Goal: Information Seeking & Learning: Understand process/instructions

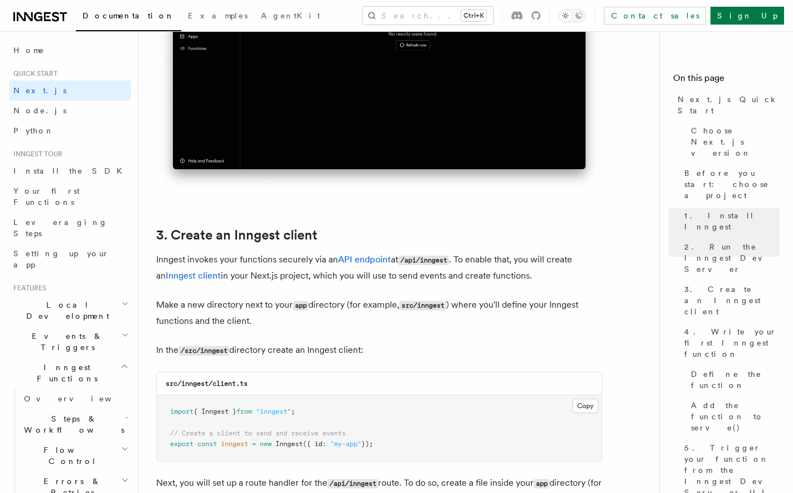
scroll to position [963, 0]
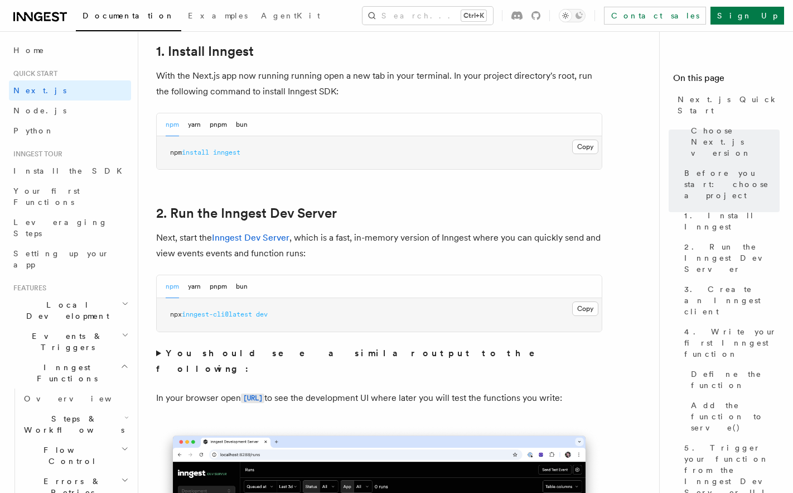
scroll to position [633, 0]
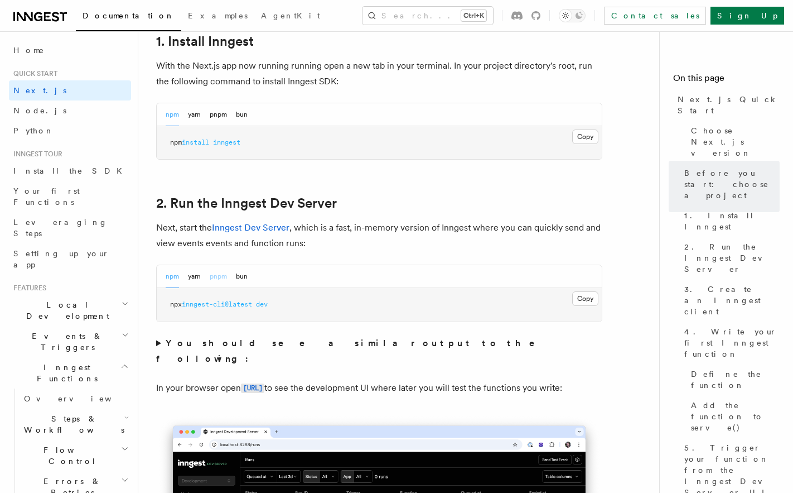
click at [216, 281] on button "pnpm" at bounding box center [218, 276] width 17 height 23
click at [264, 228] on link "Inngest Dev Server" at bounding box center [251, 227] width 78 height 11
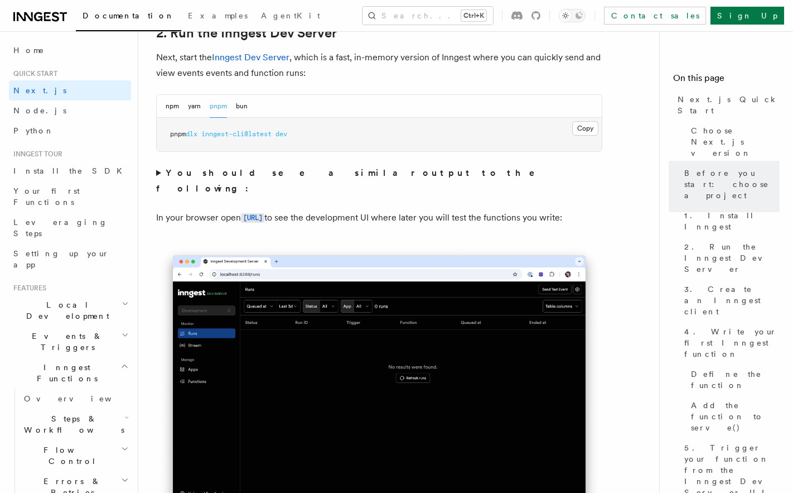
scroll to position [803, 0]
click at [261, 55] on link "Inngest Dev Server" at bounding box center [251, 56] width 78 height 11
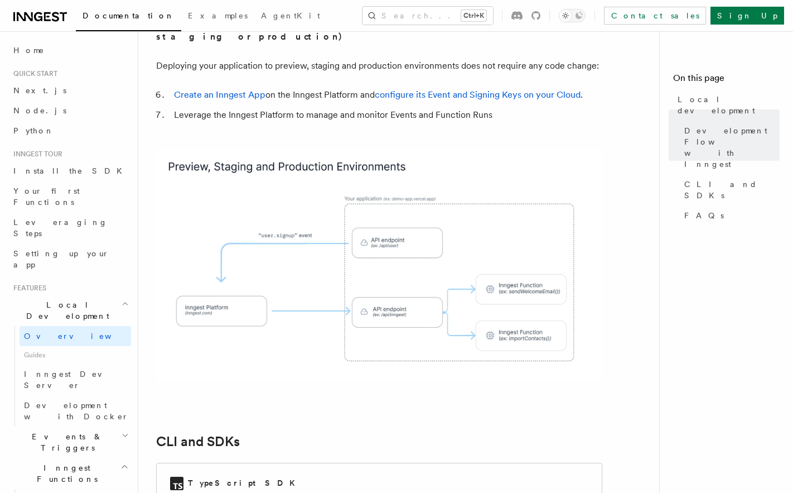
scroll to position [1258, 0]
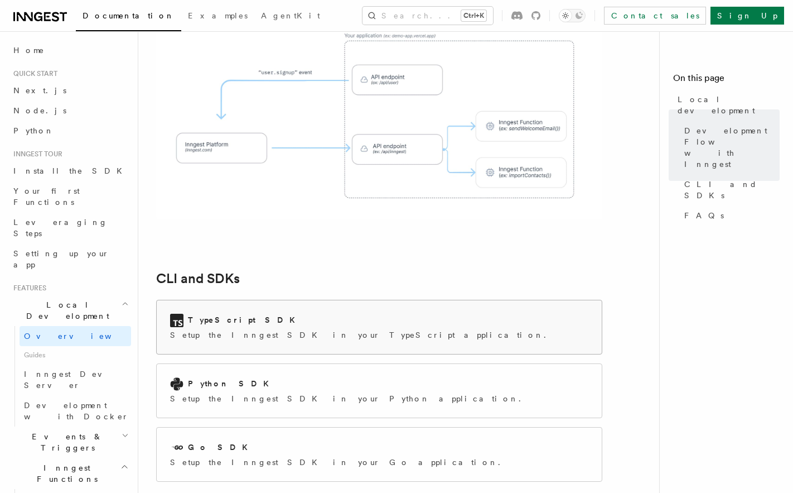
click at [344, 314] on div "TypeScript SDK" at bounding box center [361, 320] width 383 height 13
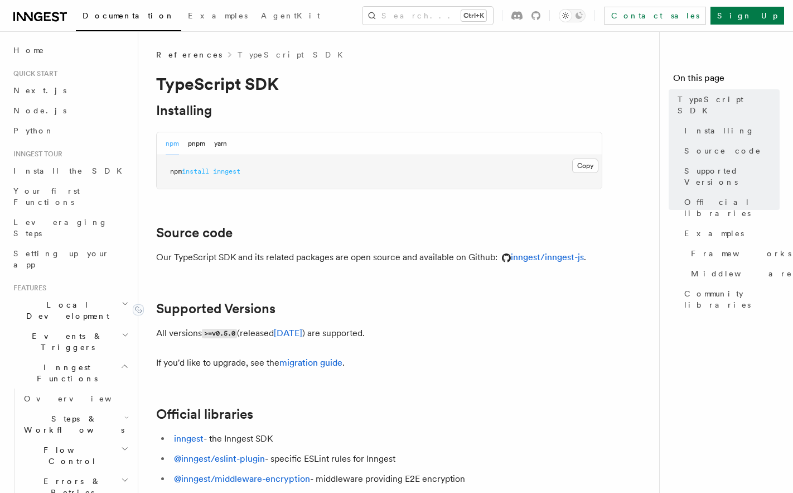
scroll to position [268, 0]
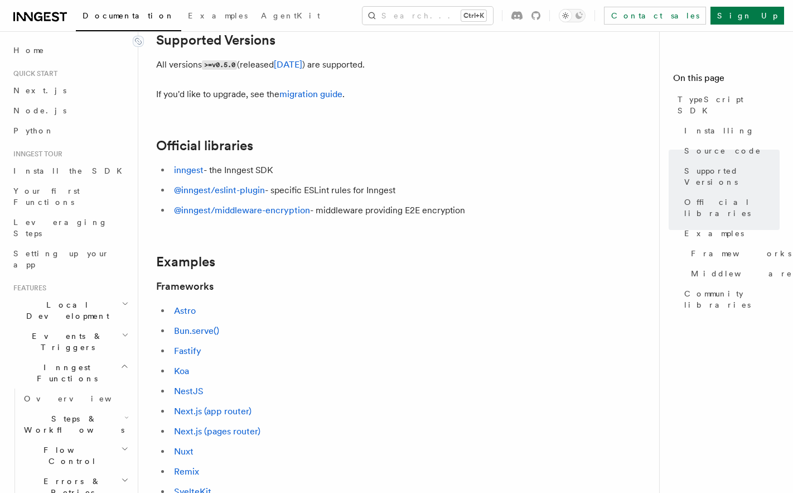
click at [431, 151] on h2 "Official libraries" at bounding box center [379, 146] width 446 height 16
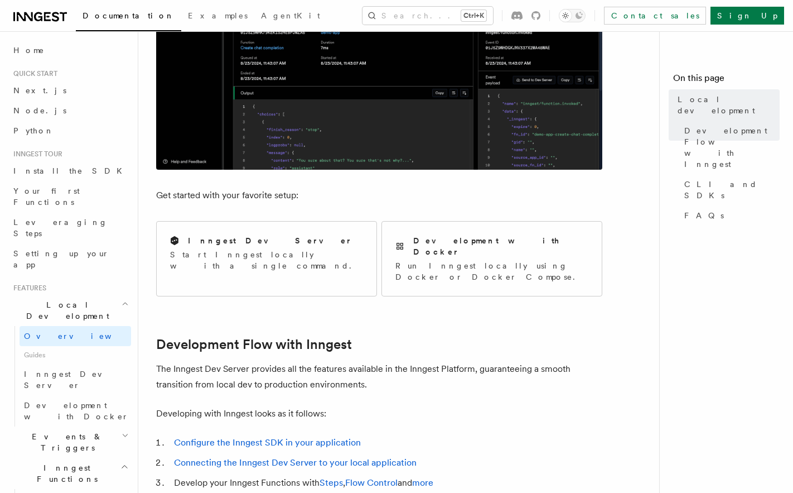
scroll to position [490, 0]
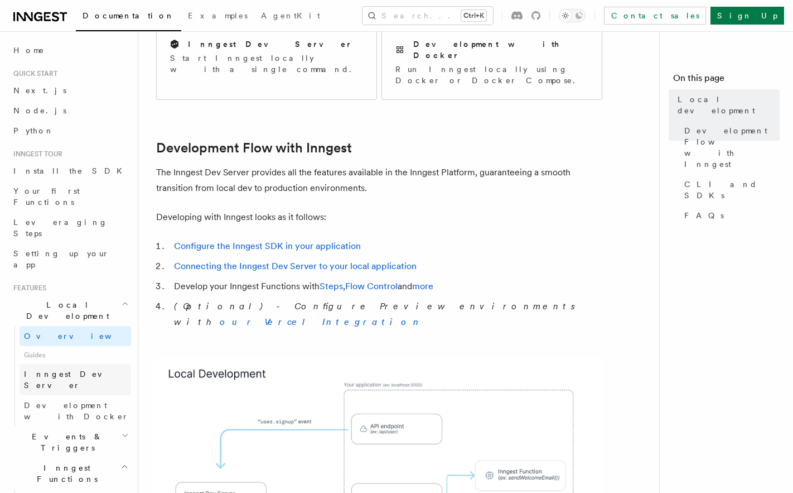
click at [78, 369] on span "Inngest Dev Server" at bounding box center [71, 379] width 95 height 20
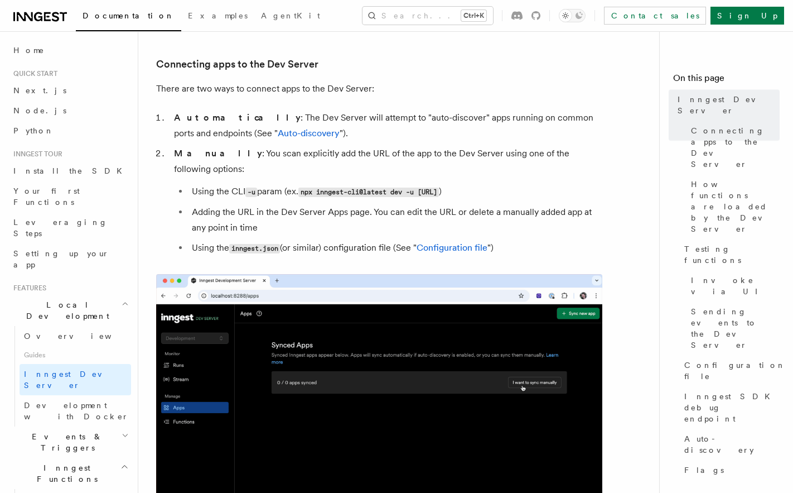
scroll to position [663, 0]
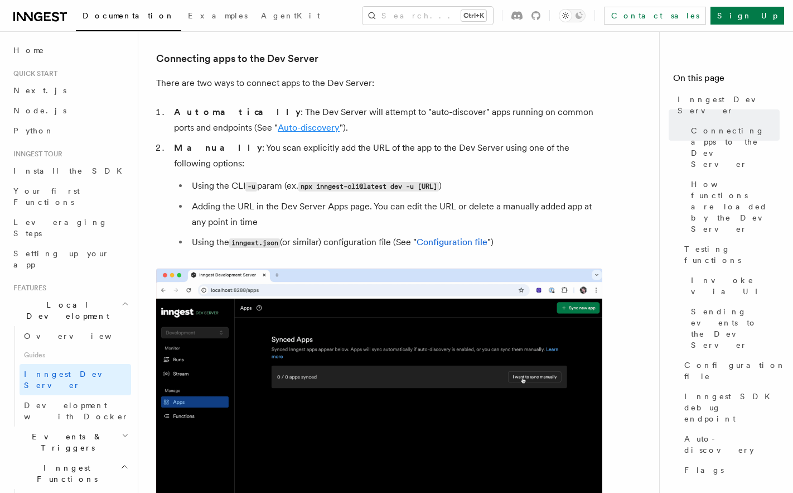
click at [278, 126] on link "Auto-discovery" at bounding box center [309, 127] width 62 height 11
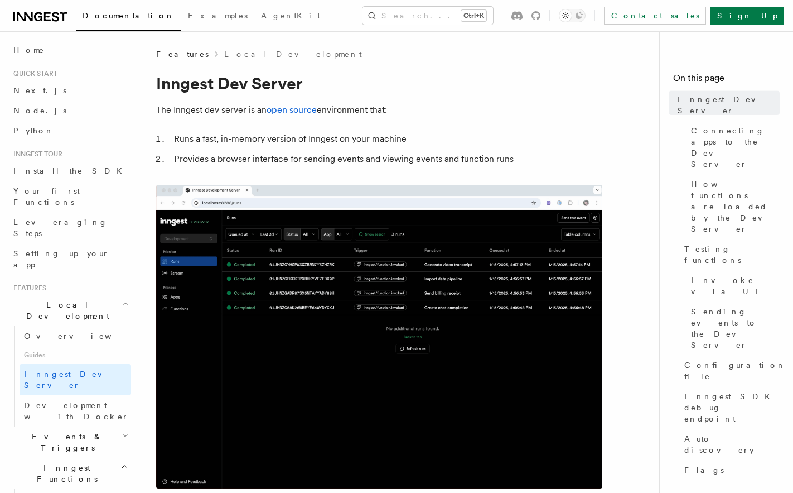
scroll to position [355, 0]
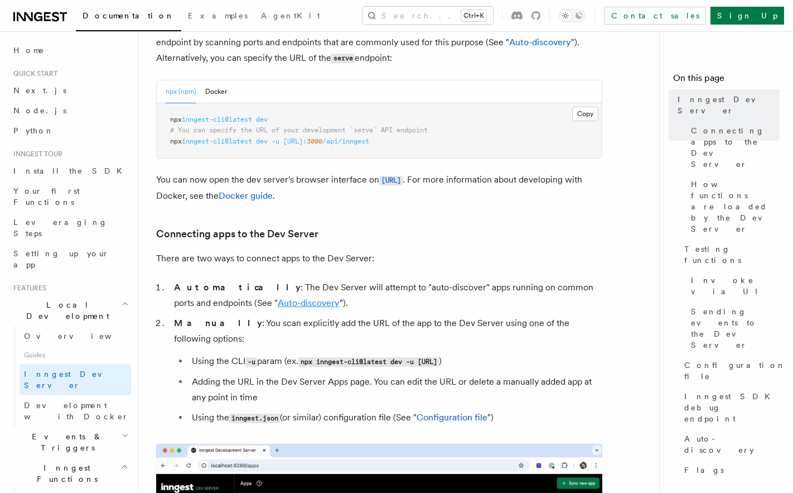
click at [278, 300] on link "Auto-discovery" at bounding box center [309, 302] width 62 height 11
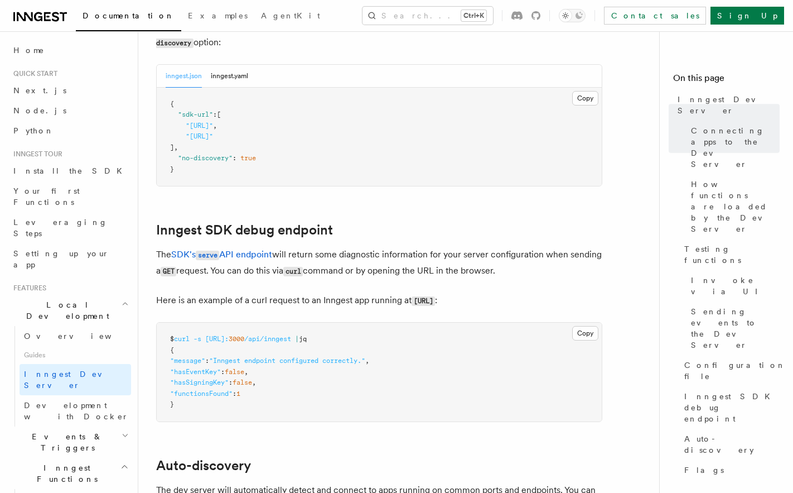
scroll to position [3426, 0]
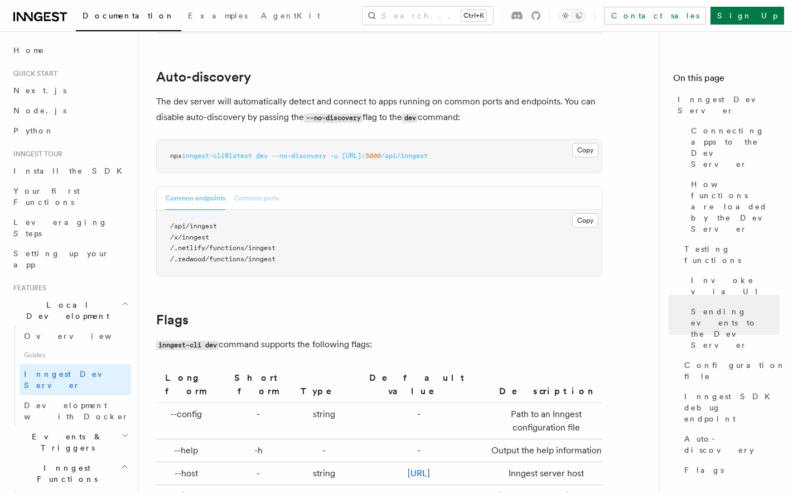
click at [258, 187] on button "Common ports" at bounding box center [256, 198] width 45 height 23
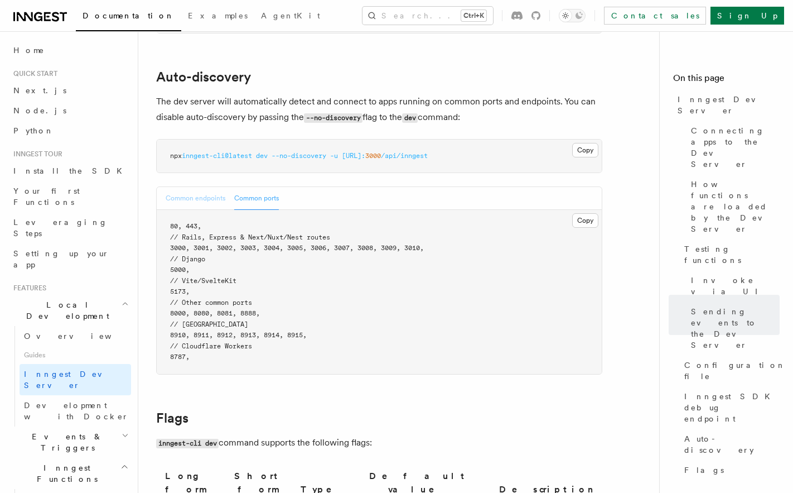
click at [196, 192] on button "Common endpoints" at bounding box center [196, 198] width 60 height 23
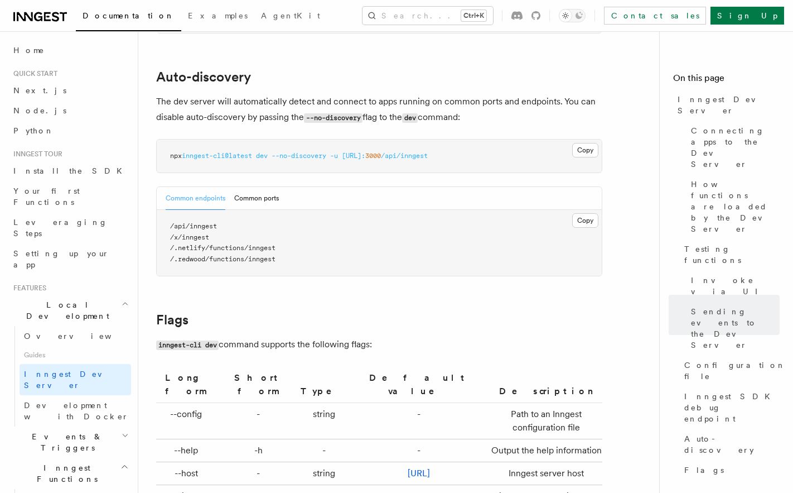
click at [411, 248] on pre "/api/inngest /x/inngest /.netlify/functions/inngest /.redwood/functions/inngest" at bounding box center [379, 243] width 445 height 66
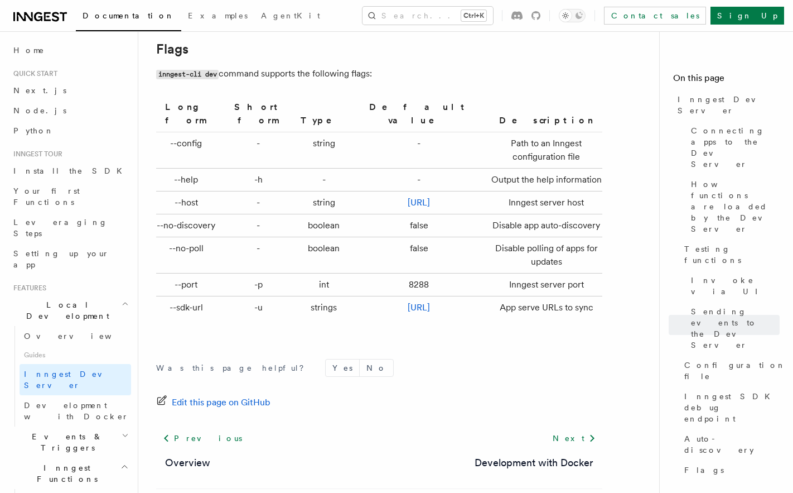
click at [507, 254] on td "Disable polling of apps for updates" at bounding box center [544, 255] width 116 height 36
click at [522, 243] on td "Disable polling of apps for updates" at bounding box center [544, 255] width 116 height 36
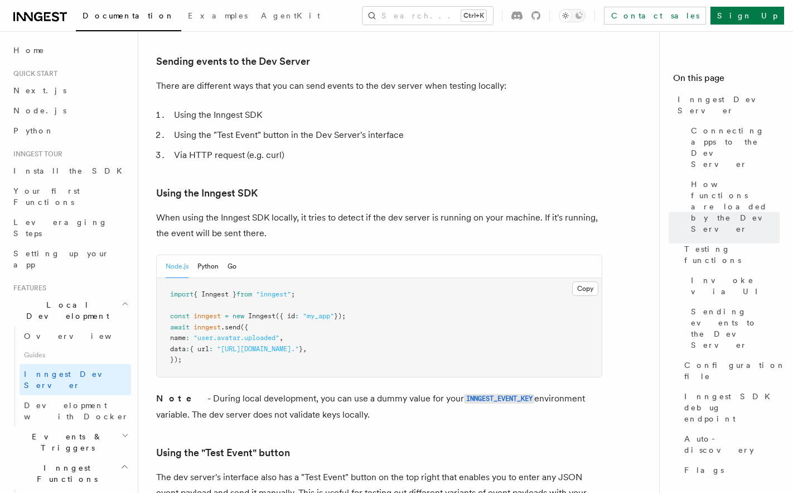
scroll to position [0, 0]
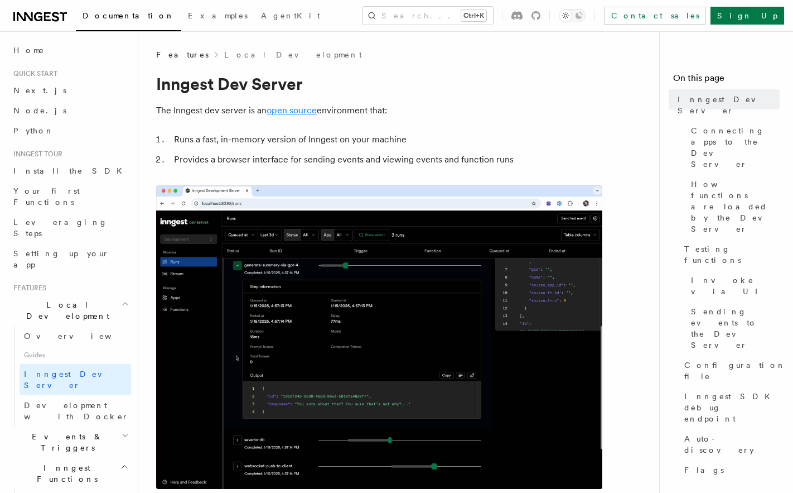
click at [290, 113] on link "open source" at bounding box center [292, 110] width 50 height 11
